Goal: Find specific page/section: Find specific page/section

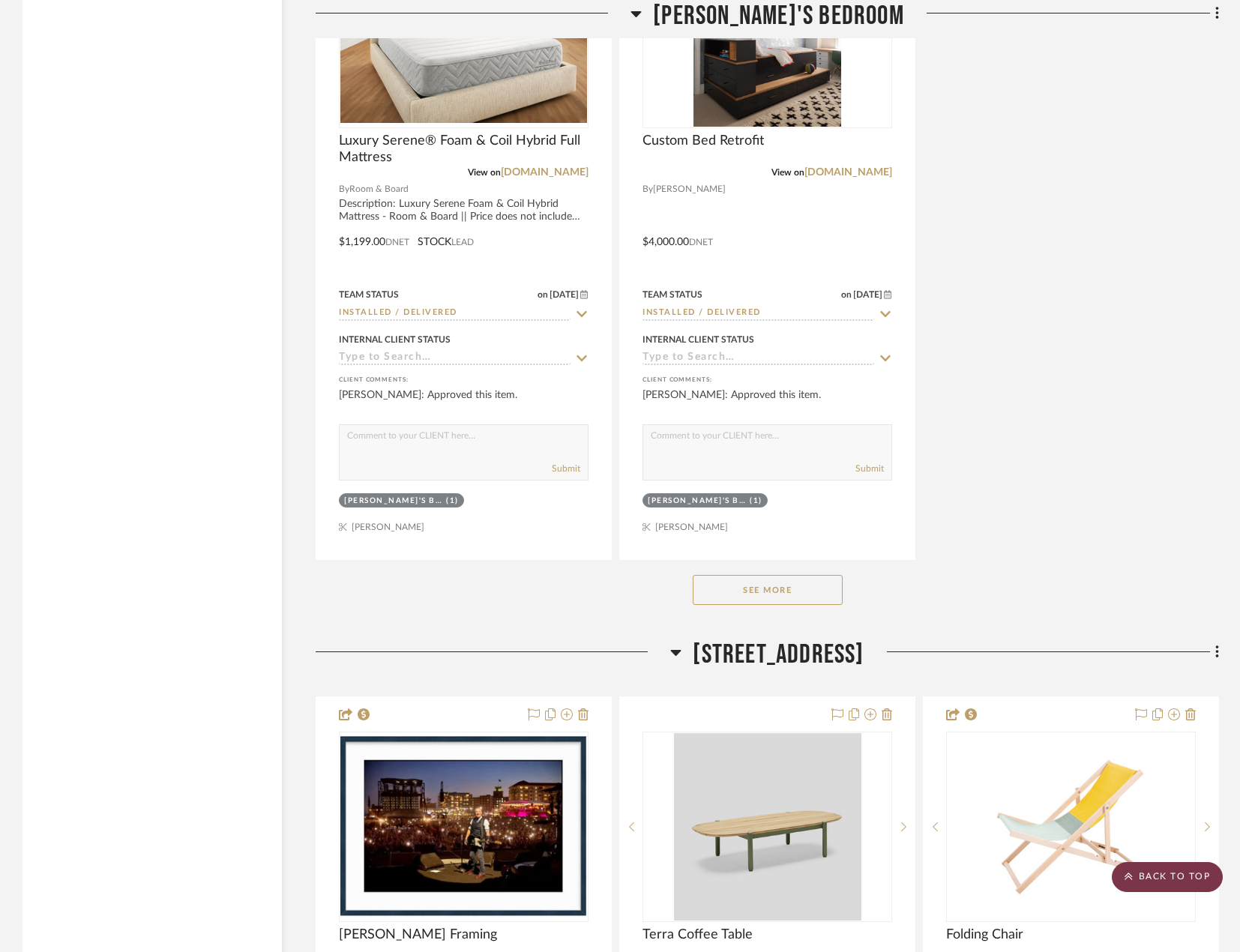
click at [1138, 870] on scroll-to-top-button "BACK TO TOP" at bounding box center [1167, 877] width 111 height 30
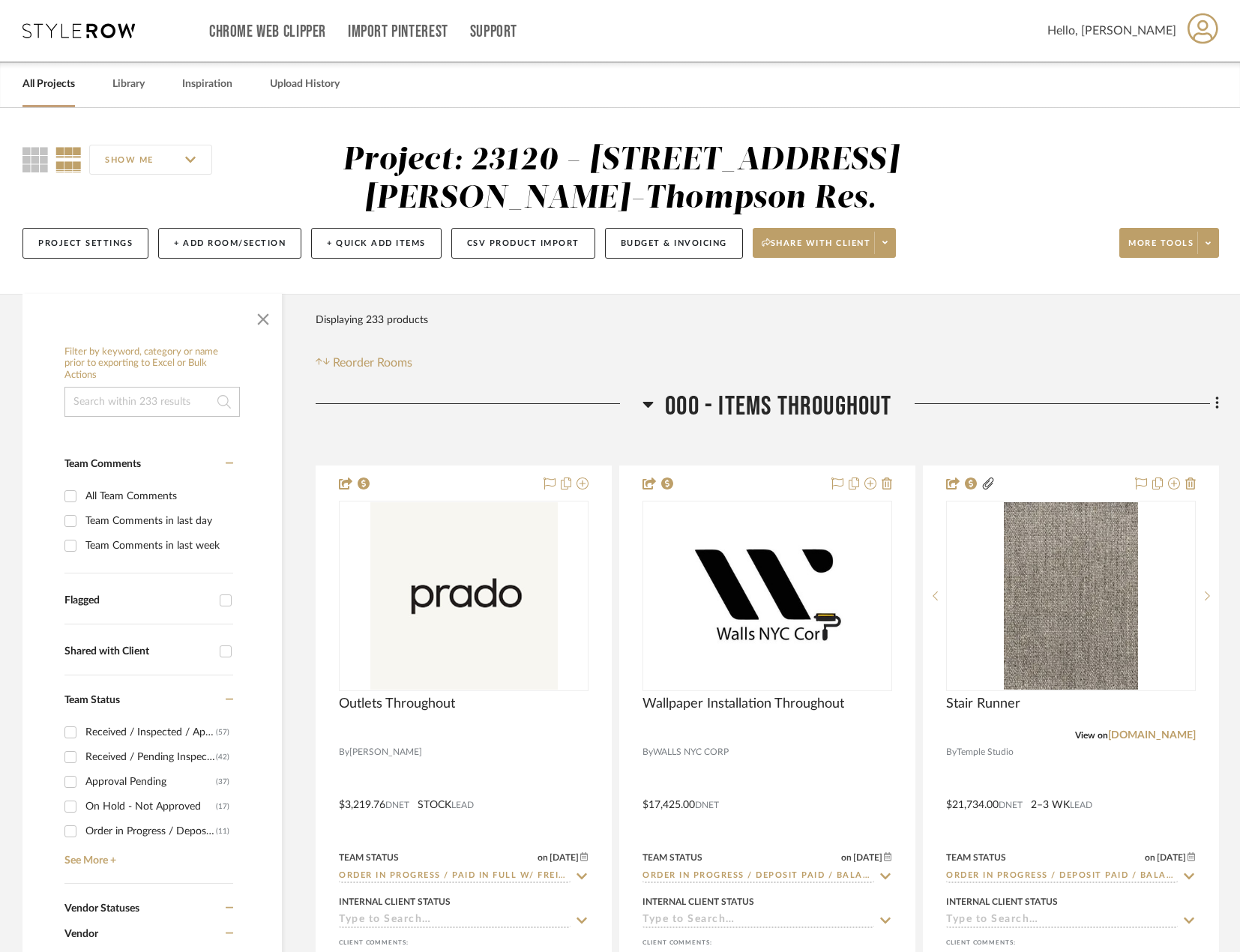
click at [159, 399] on input at bounding box center [152, 402] width 176 height 30
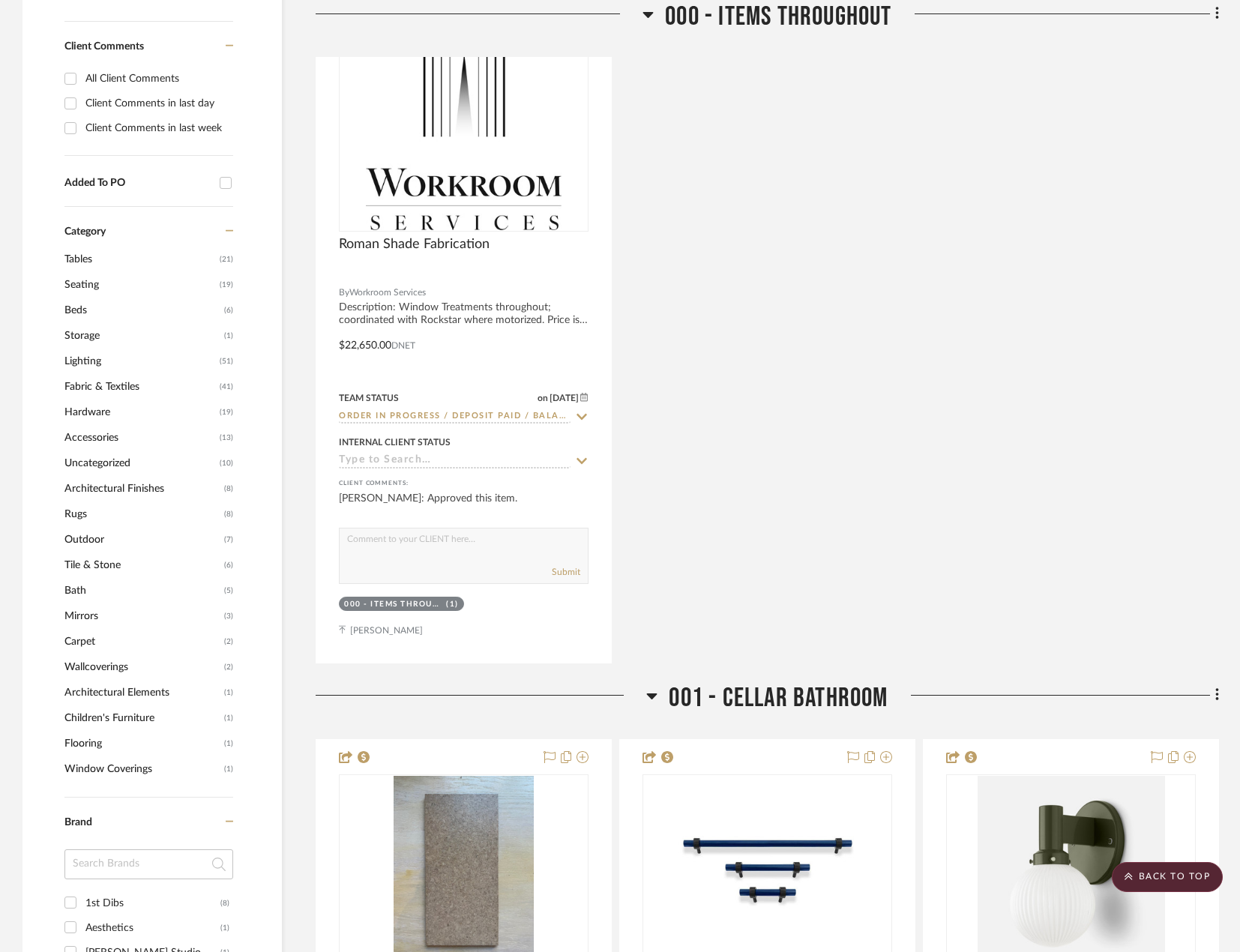
scroll to position [1650, 0]
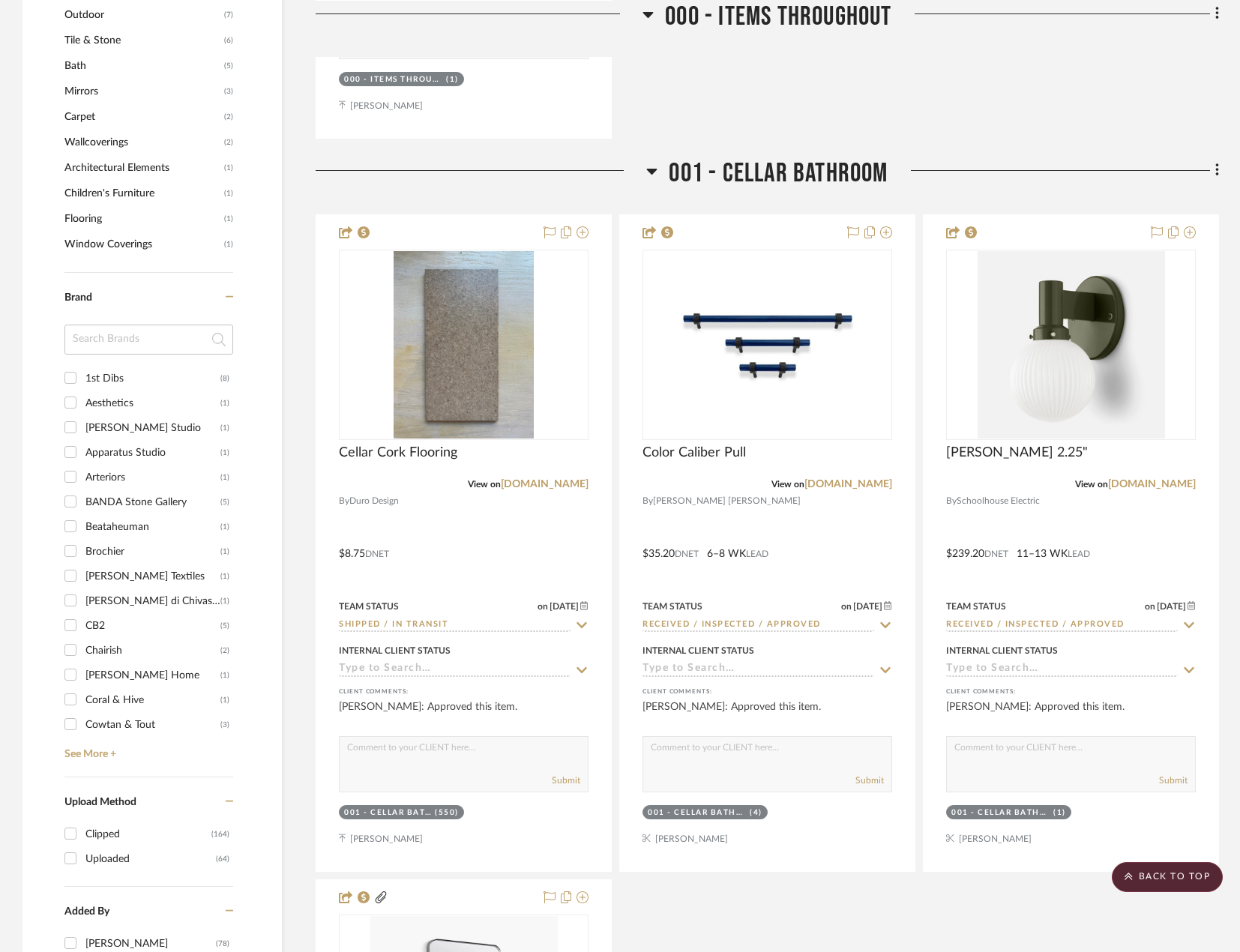
click at [149, 337] on input at bounding box center [149, 340] width 169 height 30
type input "NE"
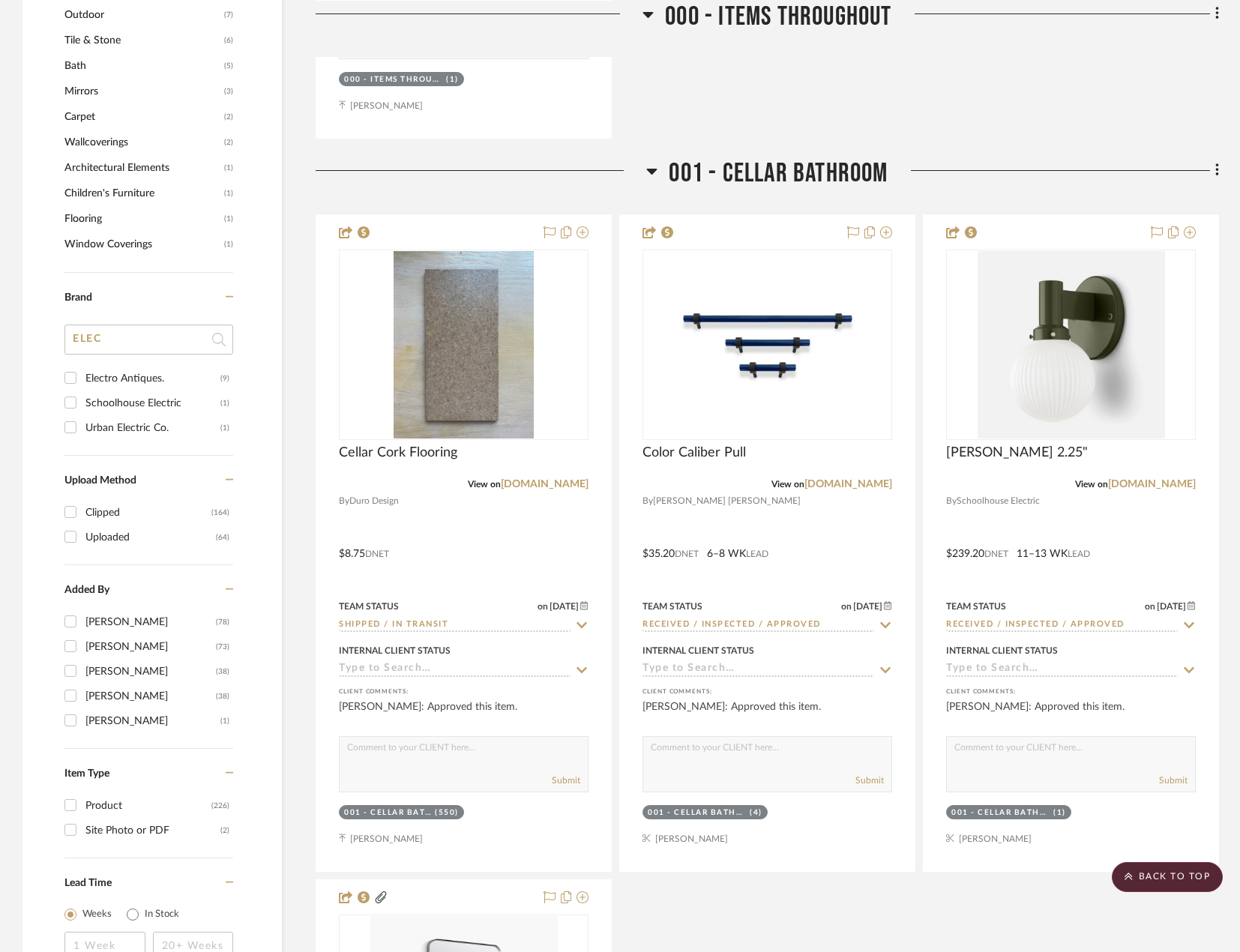
type input "ELEC"
click at [69, 376] on input "Electro Antiques. (9)" at bounding box center [70, 378] width 24 height 24
checkbox input "true"
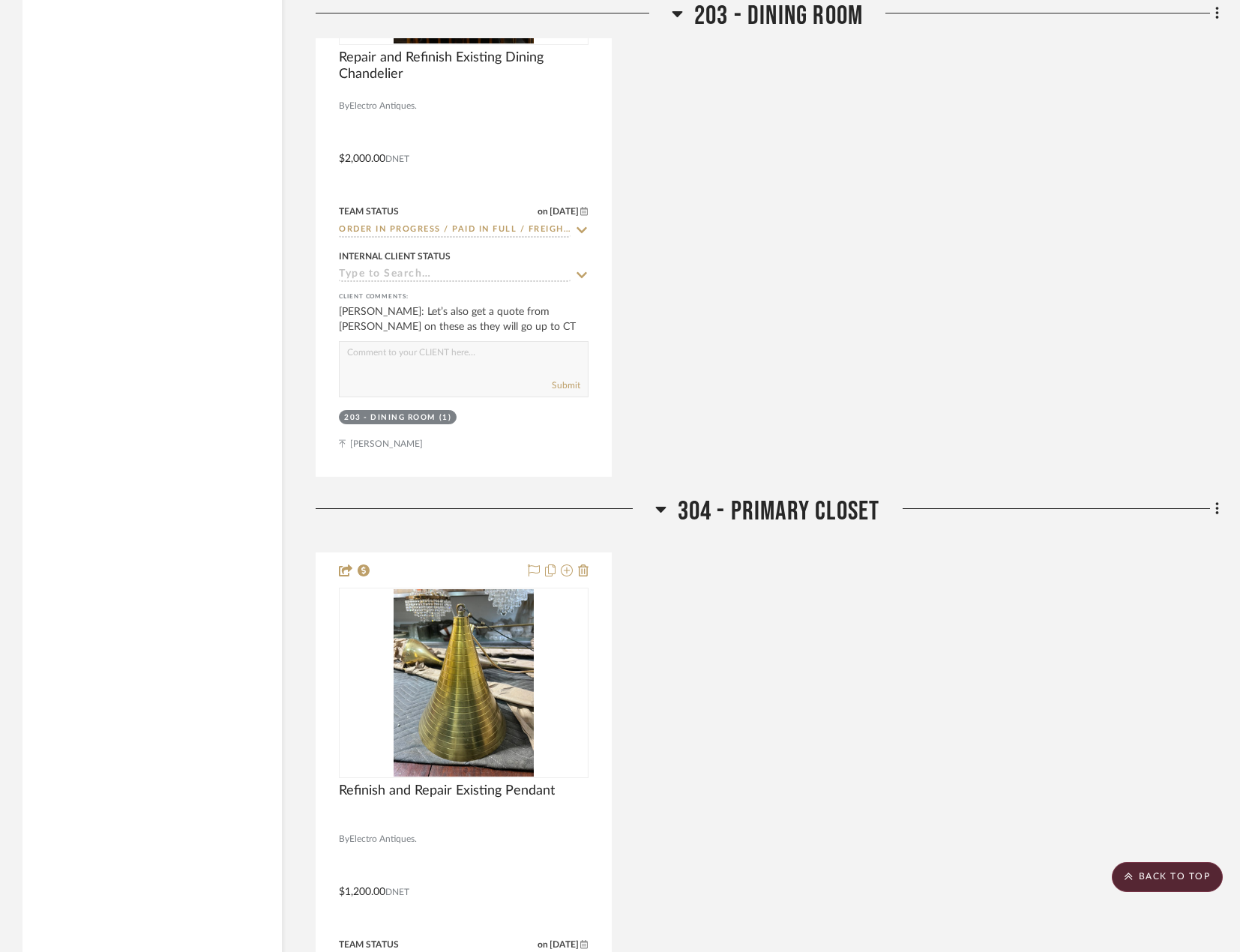
scroll to position [2647, 0]
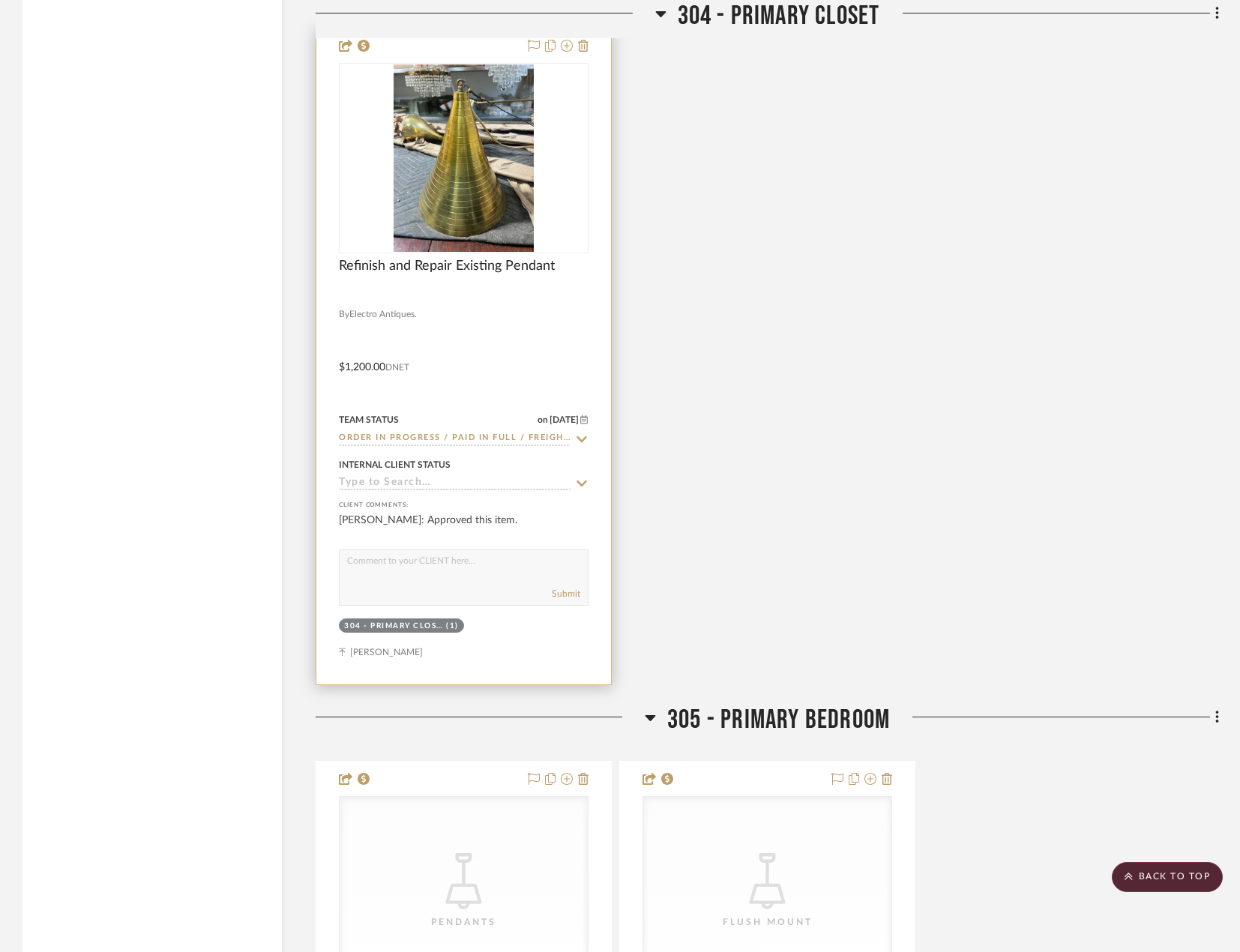
click at [529, 324] on div at bounding box center [464, 356] width 295 height 656
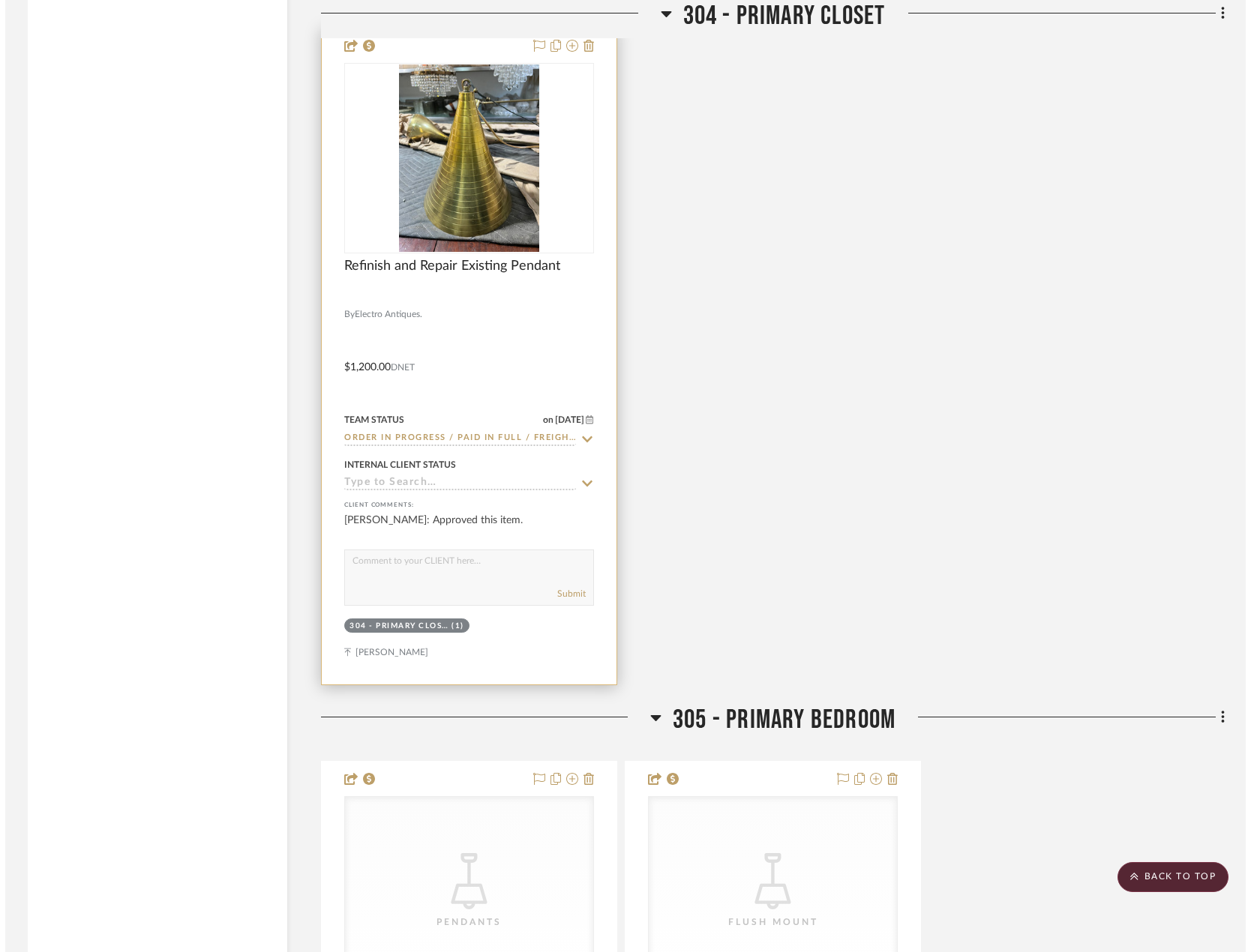
scroll to position [0, 0]
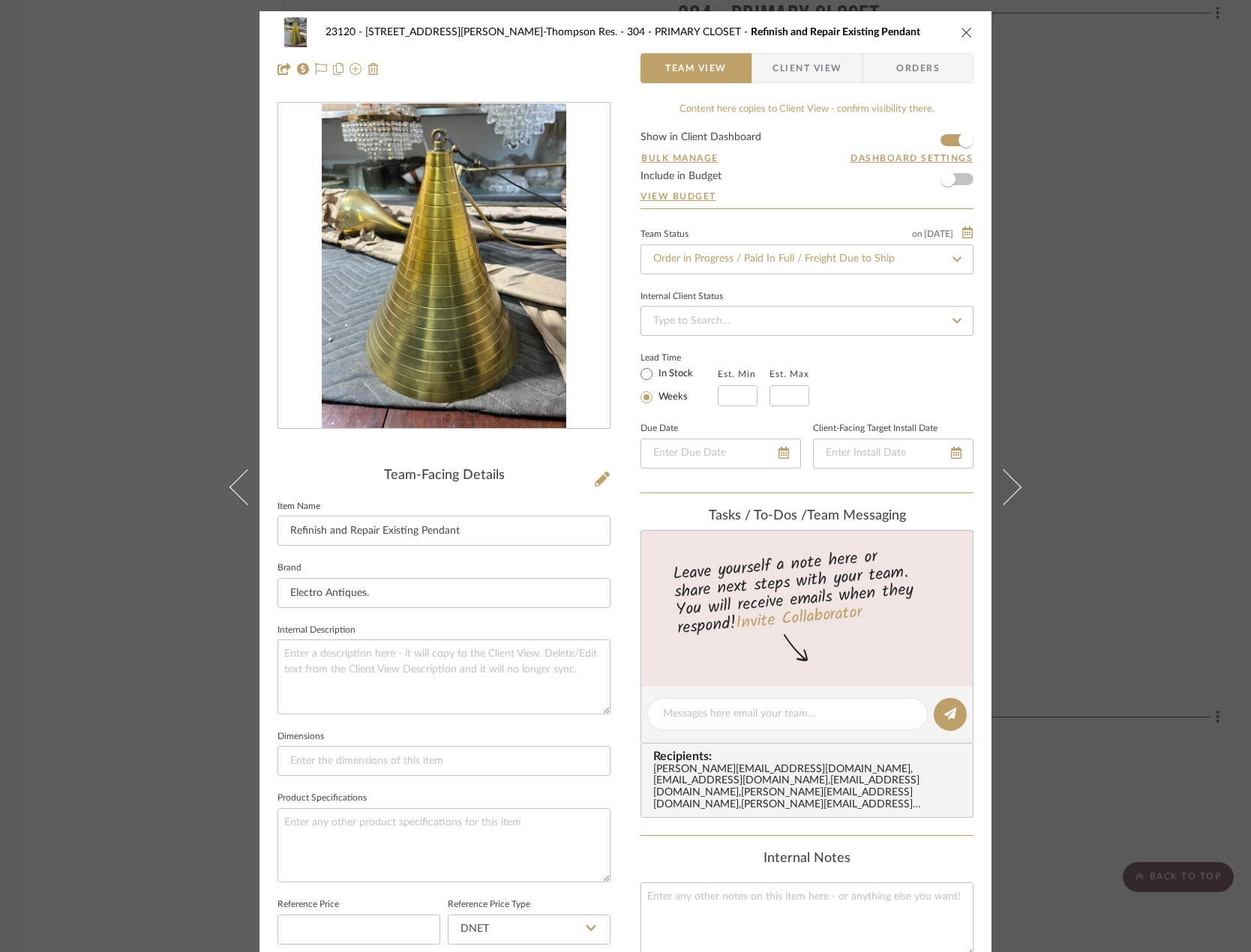
click at [66, 380] on div "23120 - [STREET_ADDRESS][PERSON_NAME]-Thompson Res. 304 - PRIMARY CLOSET Refini…" at bounding box center [626, 476] width 1251 height 952
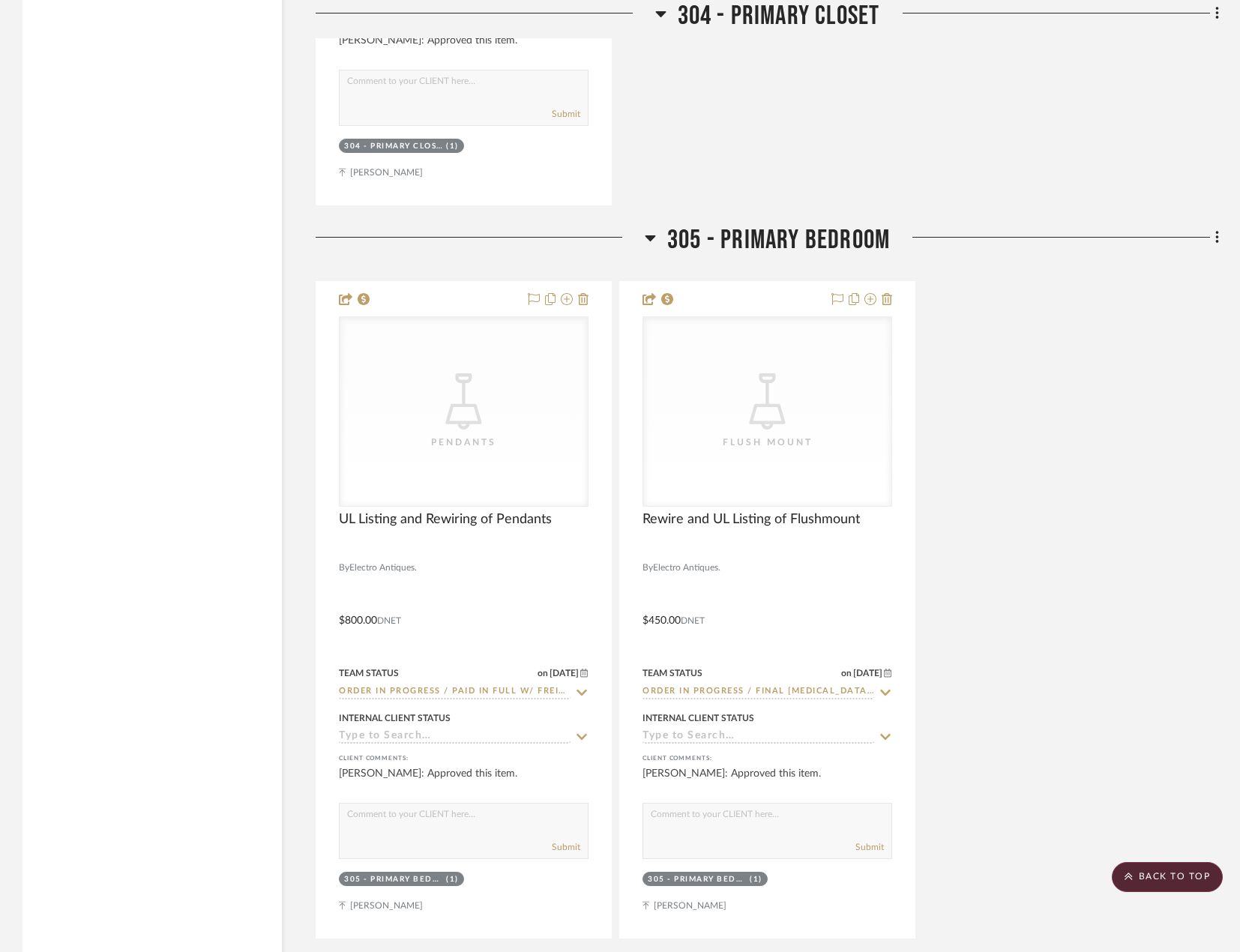
scroll to position [3247, 0]
